Goal: Check status: Check status

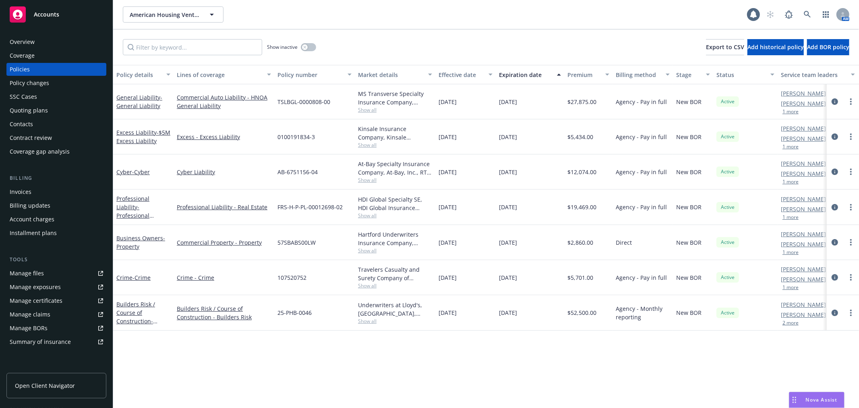
click at [58, 107] on div "Quoting plans" at bounding box center [56, 110] width 93 height 13
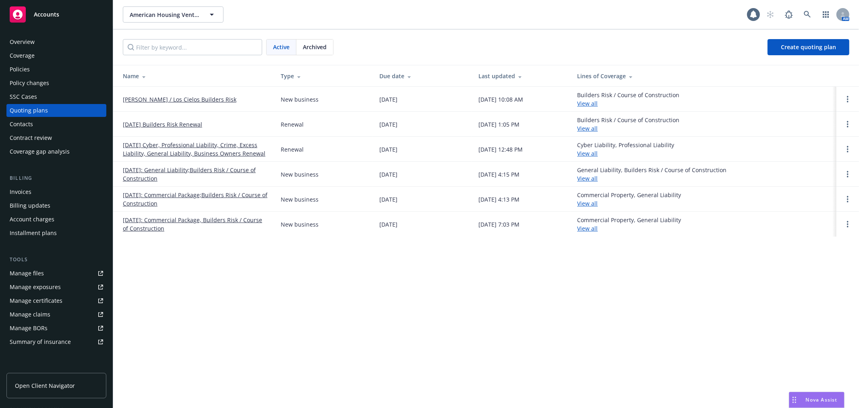
click at [164, 99] on link "[PERSON_NAME] / Los Cielos Builders Risk" at bounding box center [180, 99] width 114 height 8
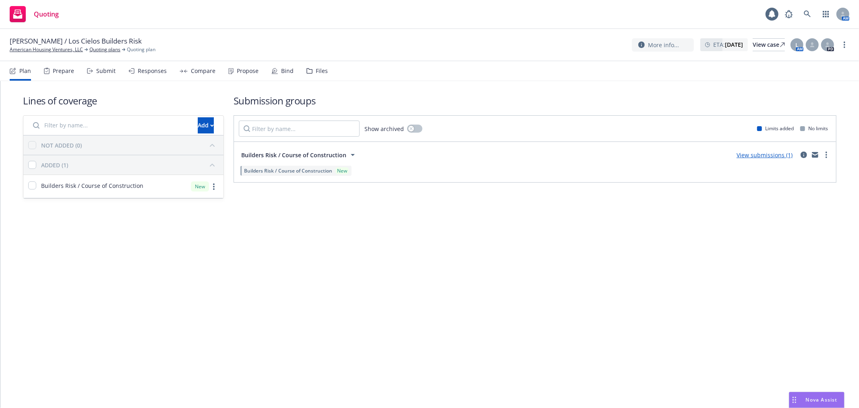
click at [771, 154] on link "View submissions (1)" at bounding box center [764, 155] width 56 height 8
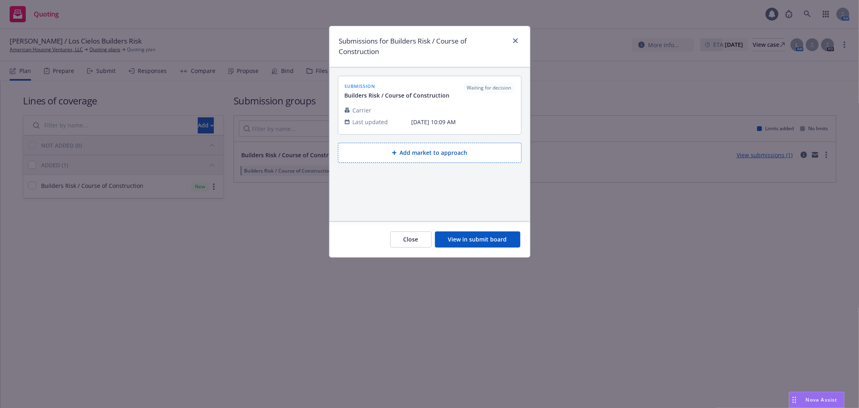
click at [449, 101] on div at bounding box center [430, 101] width 170 height 5
click at [401, 95] on span "Builders Risk / Course of Construction" at bounding box center [397, 95] width 105 height 8
click at [485, 233] on button "View in submit board" at bounding box center [477, 239] width 85 height 16
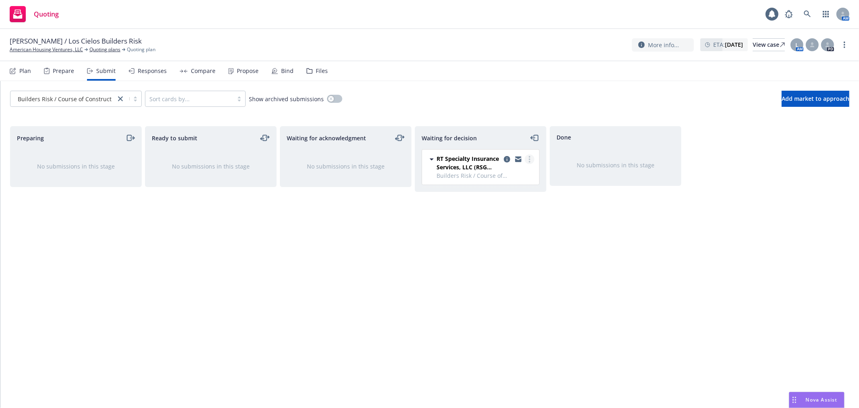
click at [526, 158] on link "more" at bounding box center [530, 159] width 10 height 10
click at [577, 219] on div "Done No submissions in this stage" at bounding box center [616, 258] width 132 height 265
